Goal: Task Accomplishment & Management: Manage account settings

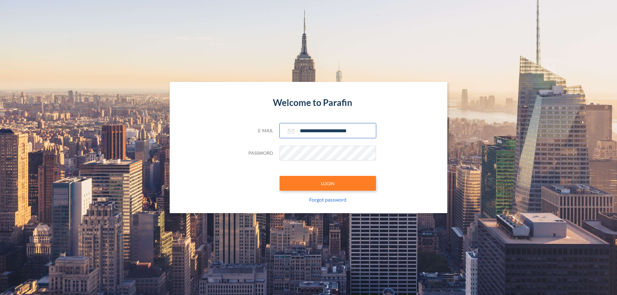
type input "**********"
click at [328, 183] on button "LOGIN" at bounding box center [328, 183] width 96 height 15
